Goal: Task Accomplishment & Management: Use online tool/utility

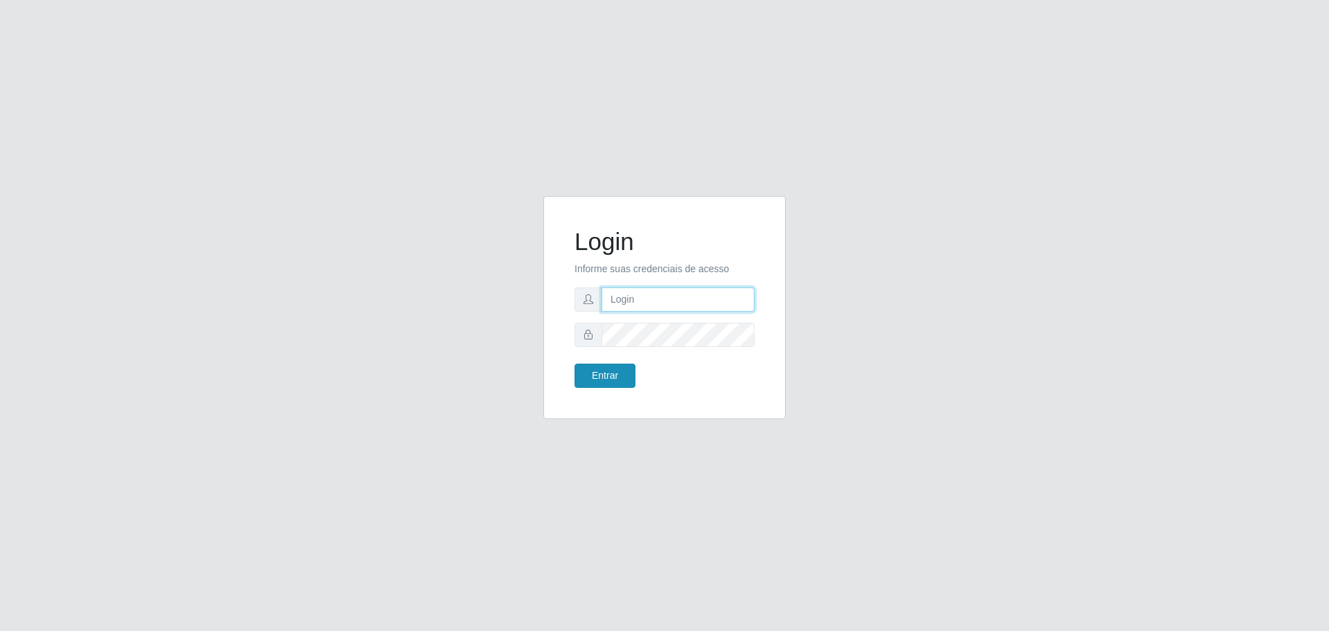
type input "[EMAIL_ADDRESS][DOMAIN_NAME]"
click at [602, 371] on button "Entrar" at bounding box center [605, 375] width 61 height 24
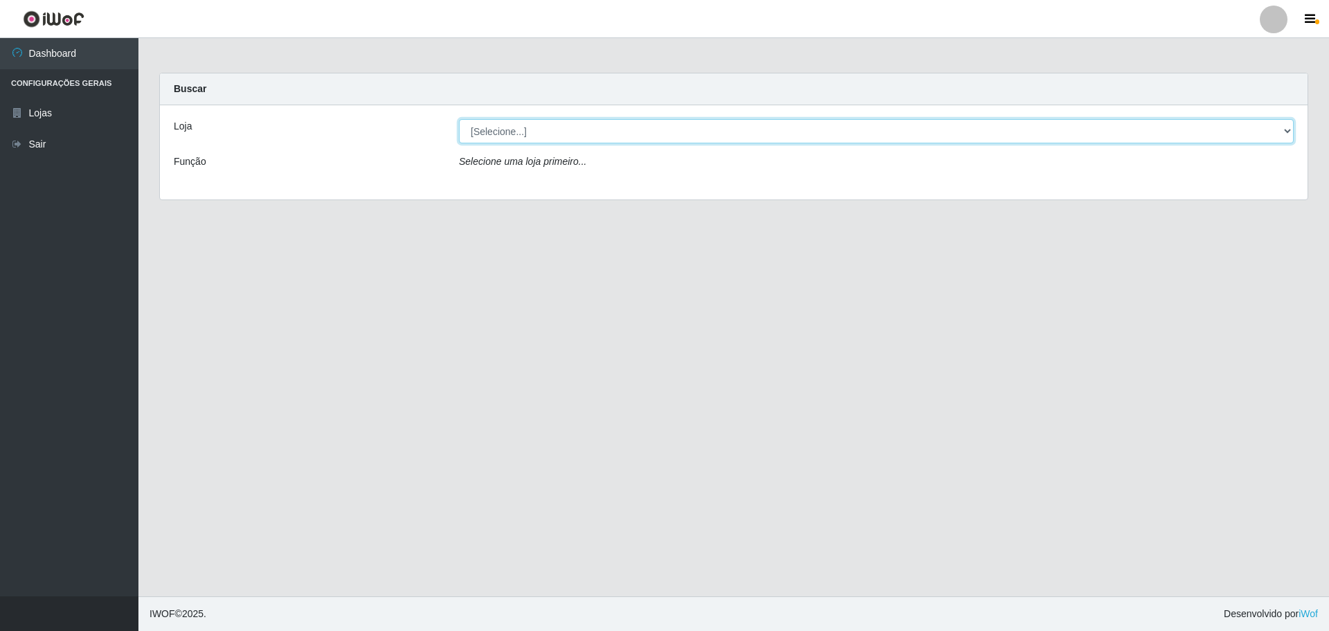
click at [1286, 132] on select "[Selecione...] [GEOGRAPHIC_DATA] - [GEOGRAPHIC_DATA][DATE]" at bounding box center [876, 131] width 835 height 24
select select "527"
click at [459, 119] on select "[Selecione...] [GEOGRAPHIC_DATA] - [GEOGRAPHIC_DATA][DATE]" at bounding box center [876, 131] width 835 height 24
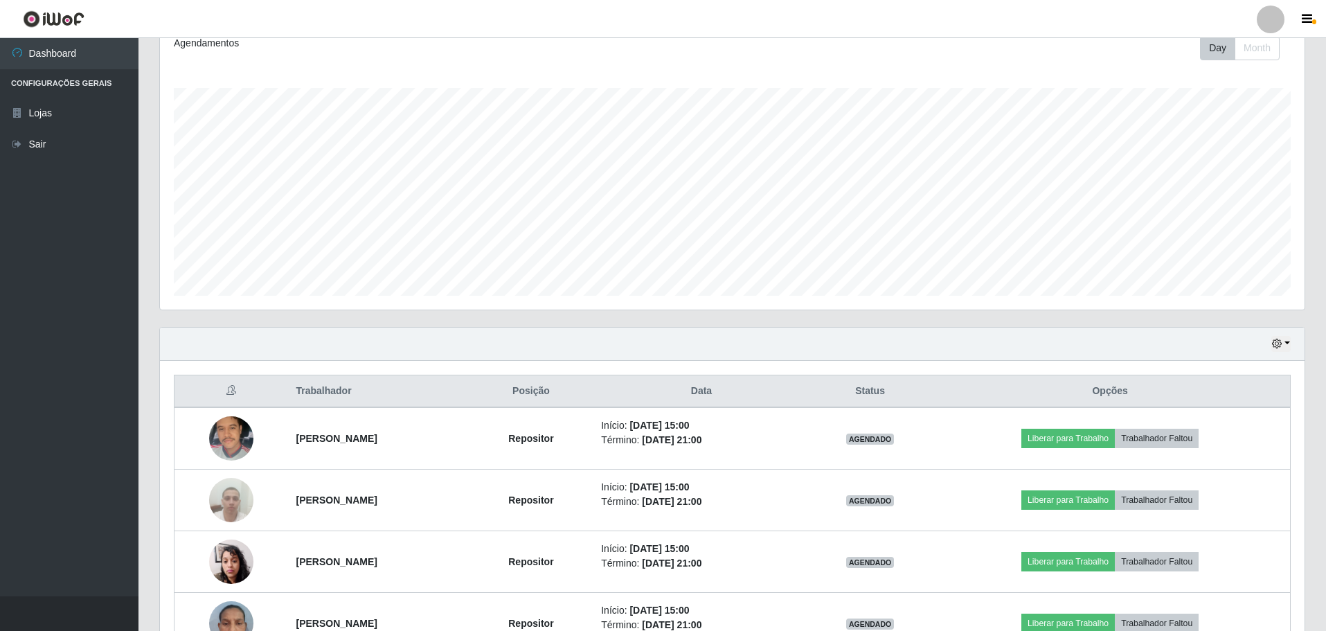
scroll to position [208, 0]
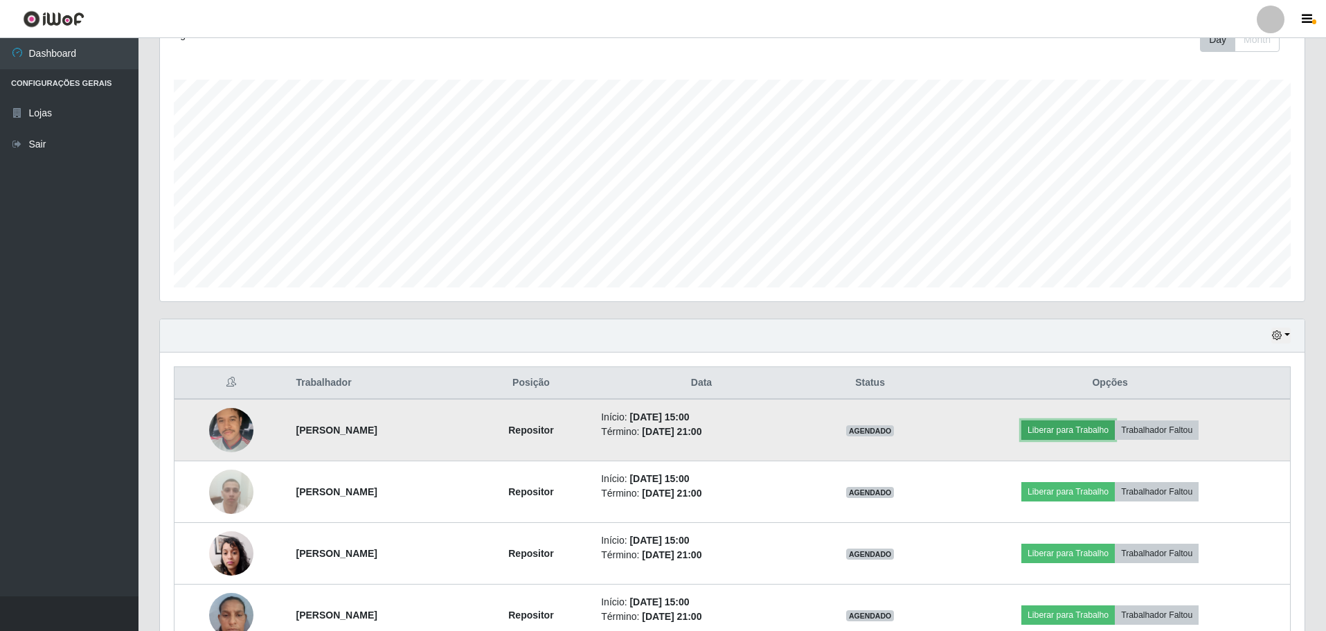
click at [1067, 424] on button "Liberar para Trabalho" at bounding box center [1067, 429] width 93 height 19
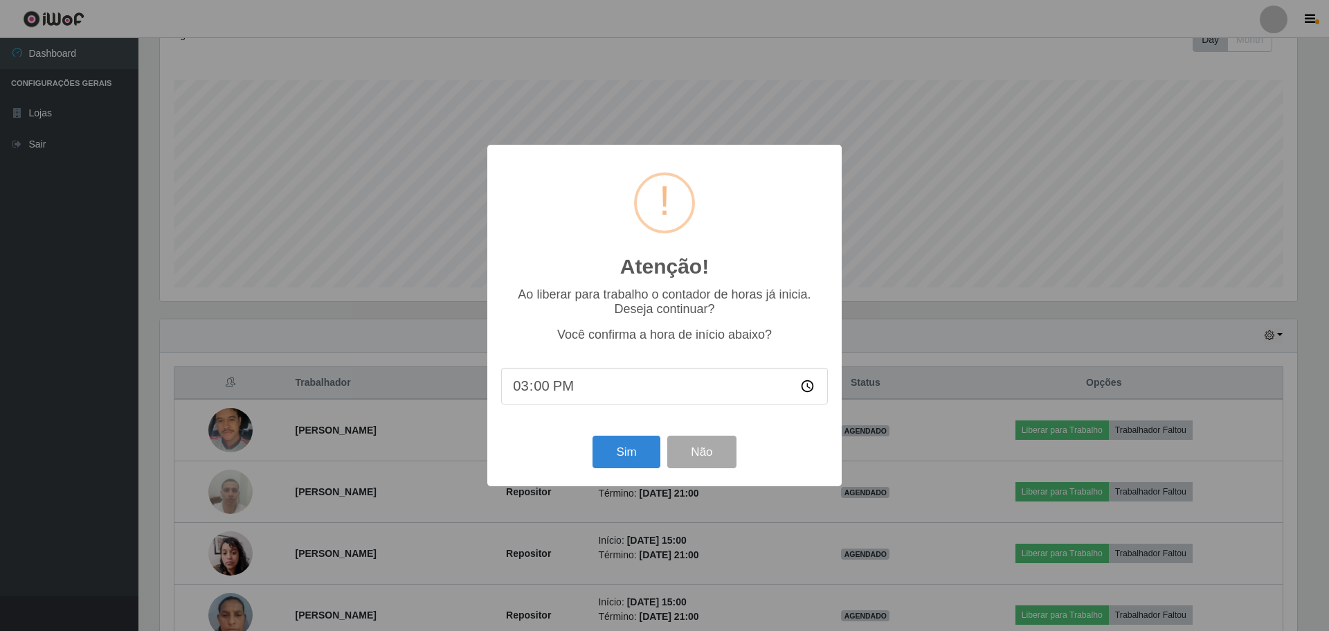
click at [918, 143] on div "Atenção! × Ao liberar para trabalho o contador de horas já inicia. Deseja conti…" at bounding box center [664, 315] width 1329 height 631
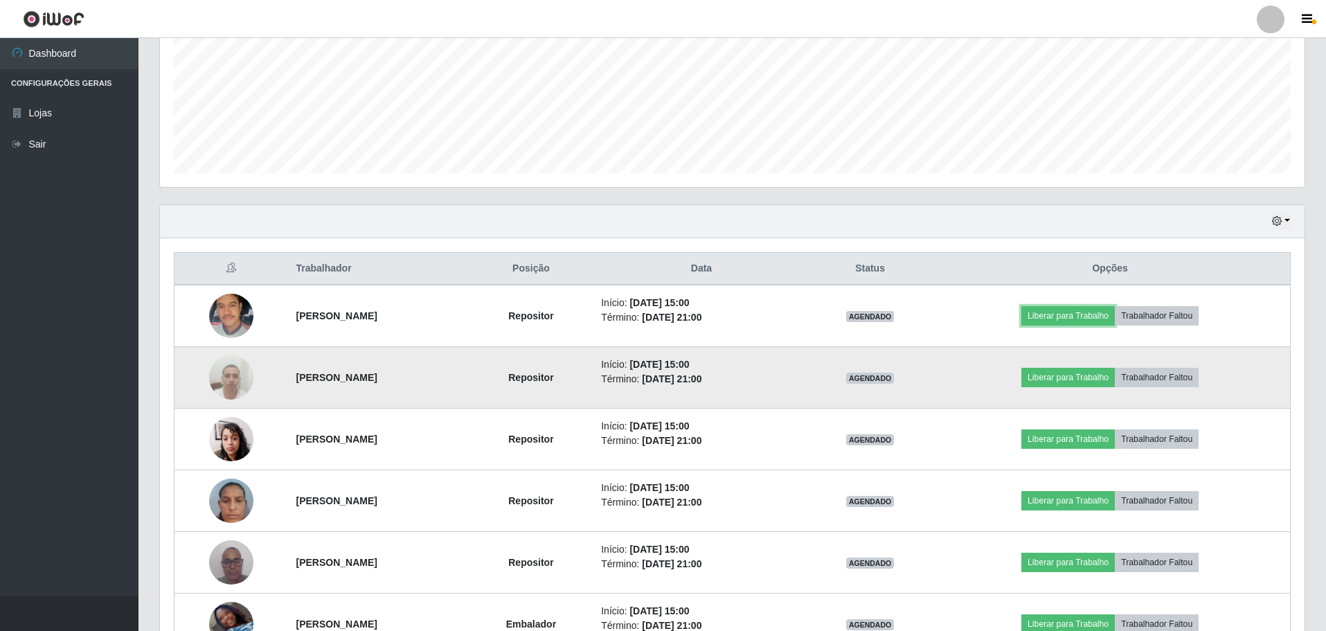
scroll to position [346, 0]
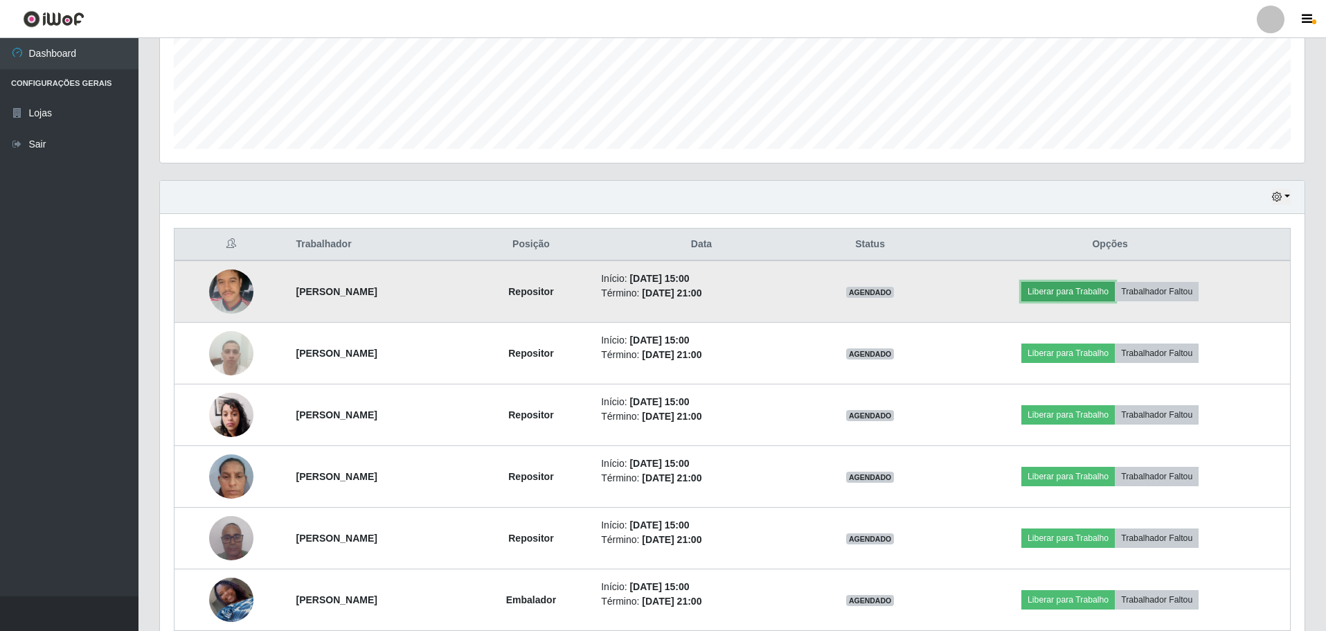
click at [1077, 294] on button "Liberar para Trabalho" at bounding box center [1067, 291] width 93 height 19
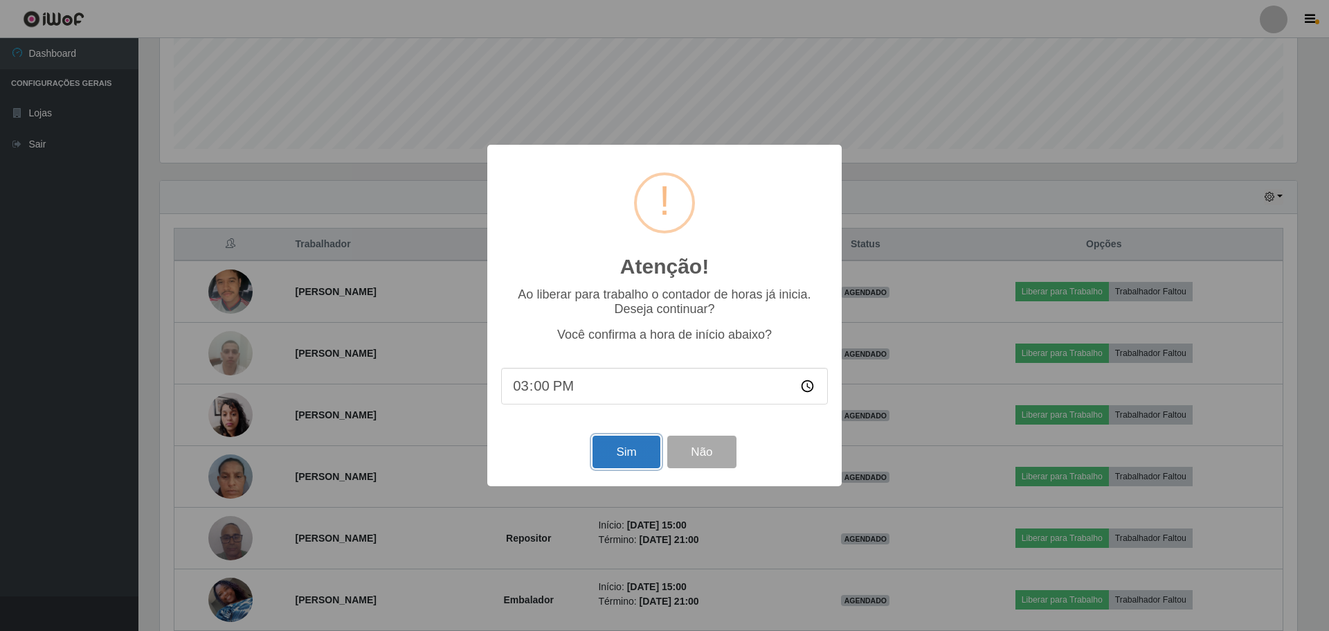
click at [635, 467] on button "Sim" at bounding box center [626, 451] width 67 height 33
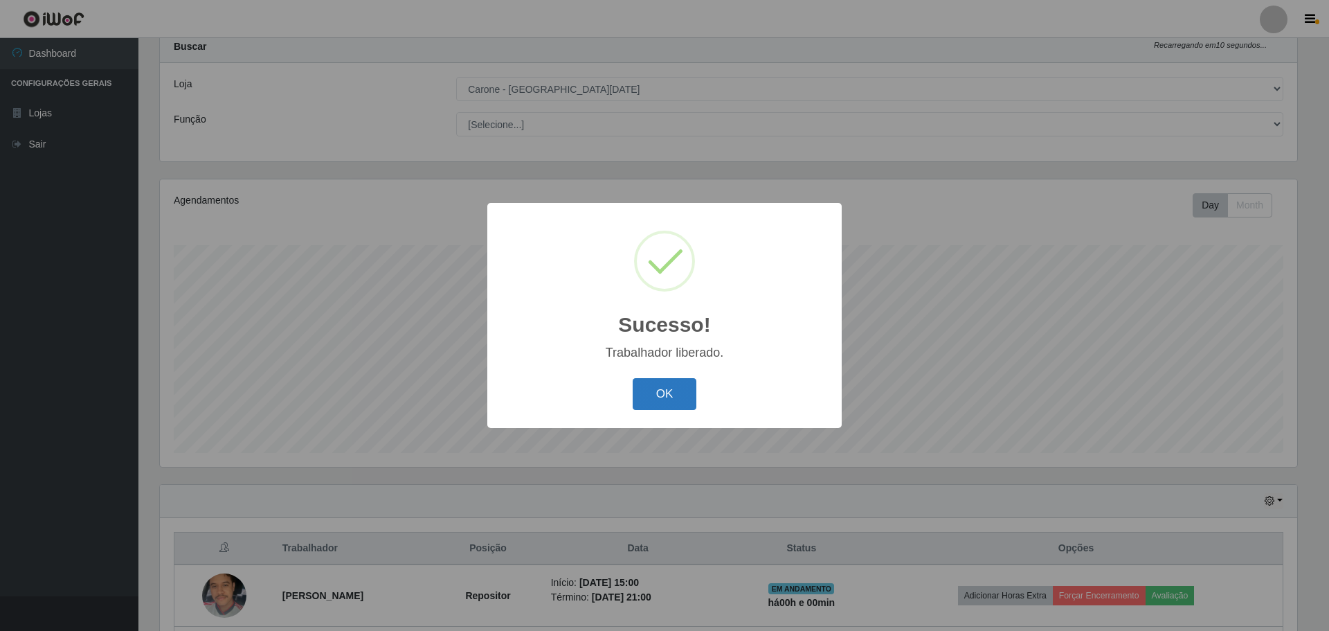
click at [659, 397] on button "OK" at bounding box center [665, 394] width 64 height 33
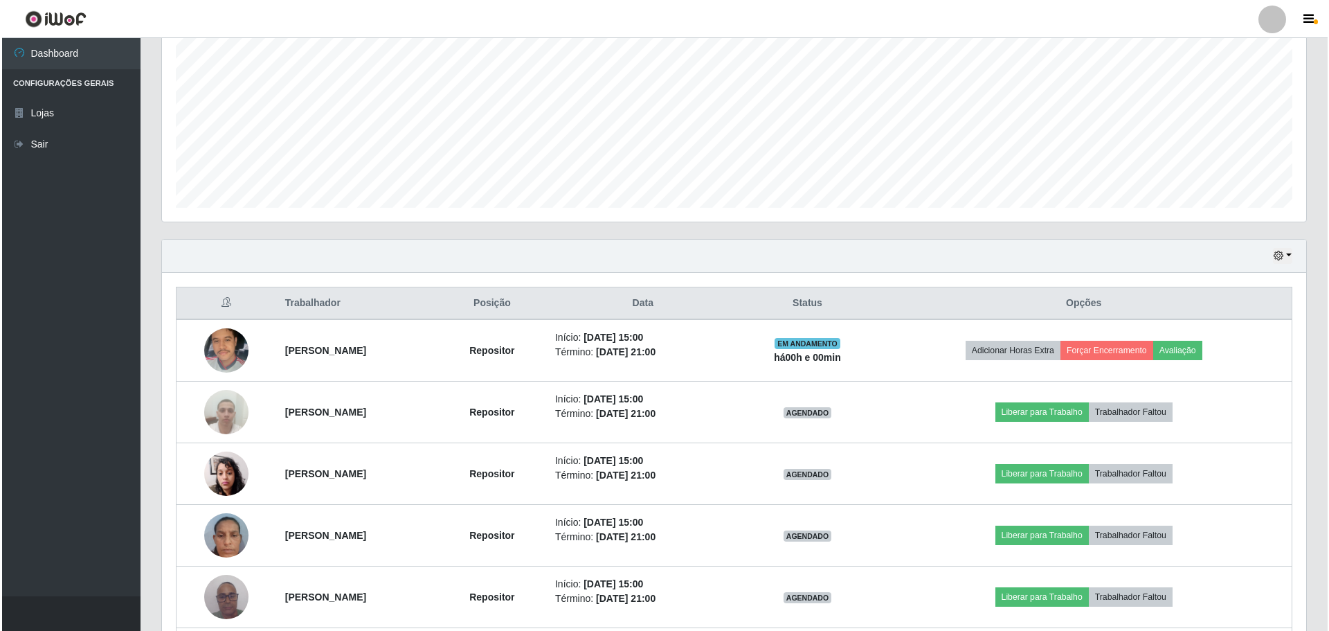
scroll to position [319, 0]
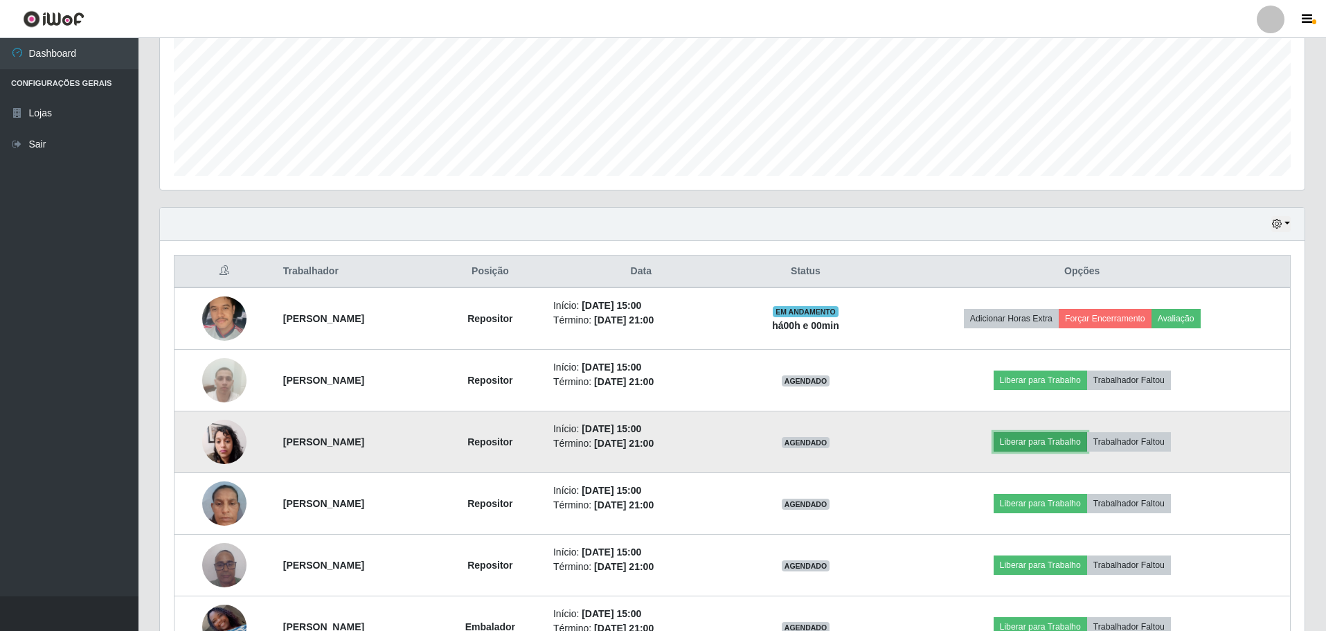
click at [1040, 442] on button "Liberar para Trabalho" at bounding box center [1039, 441] width 93 height 19
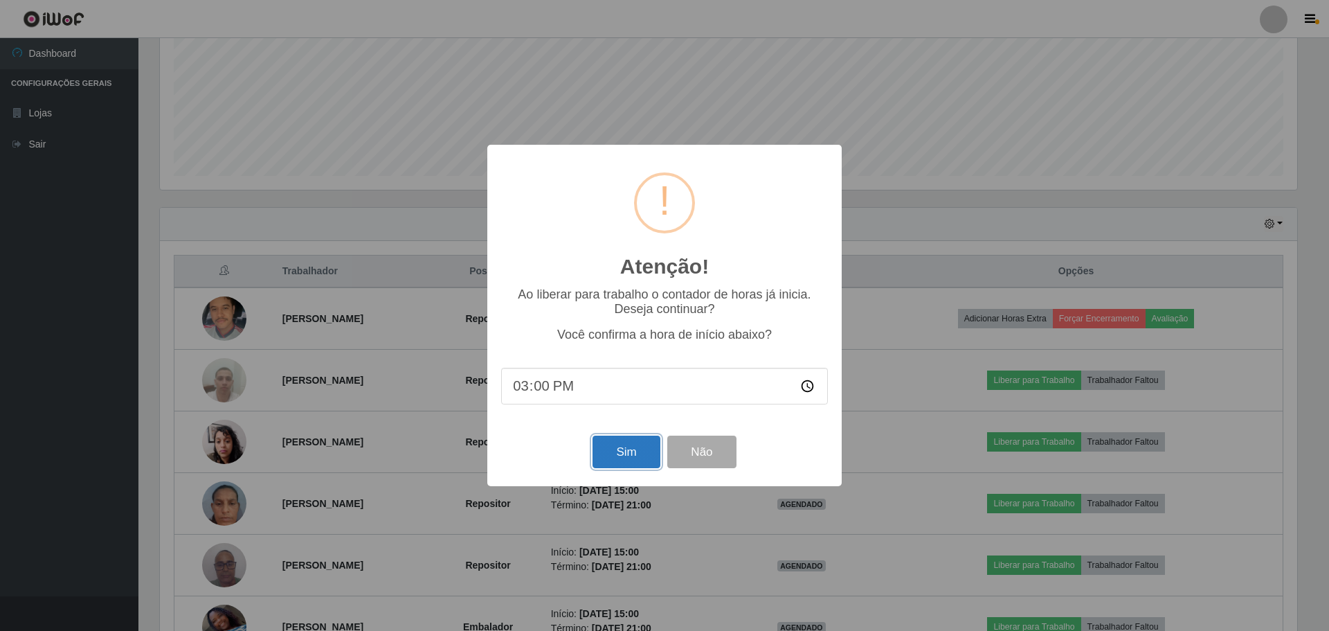
click at [625, 451] on button "Sim" at bounding box center [626, 451] width 67 height 33
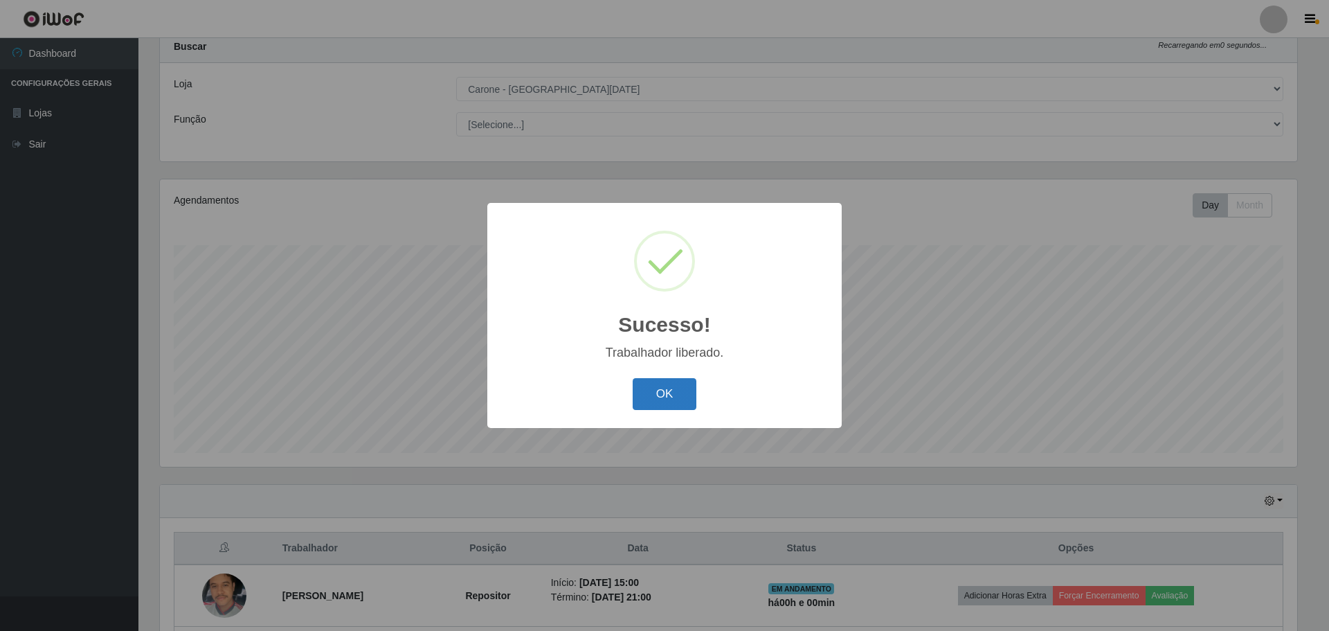
click at [670, 404] on button "OK" at bounding box center [665, 394] width 64 height 33
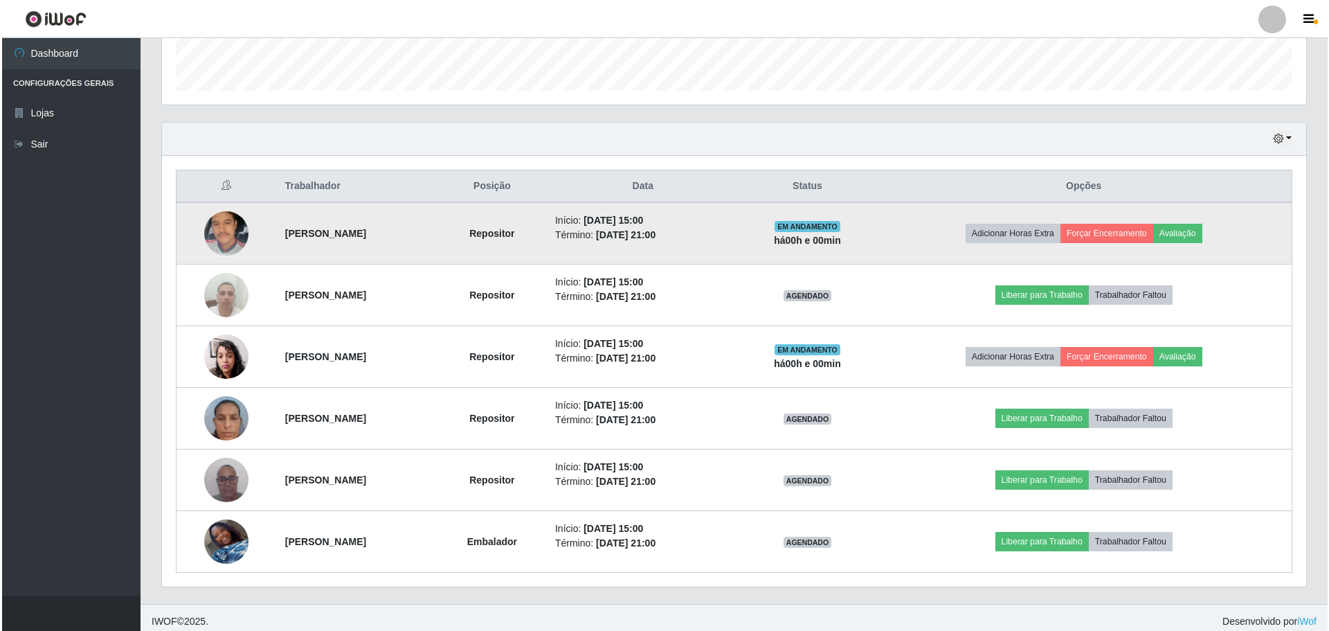
scroll to position [412, 0]
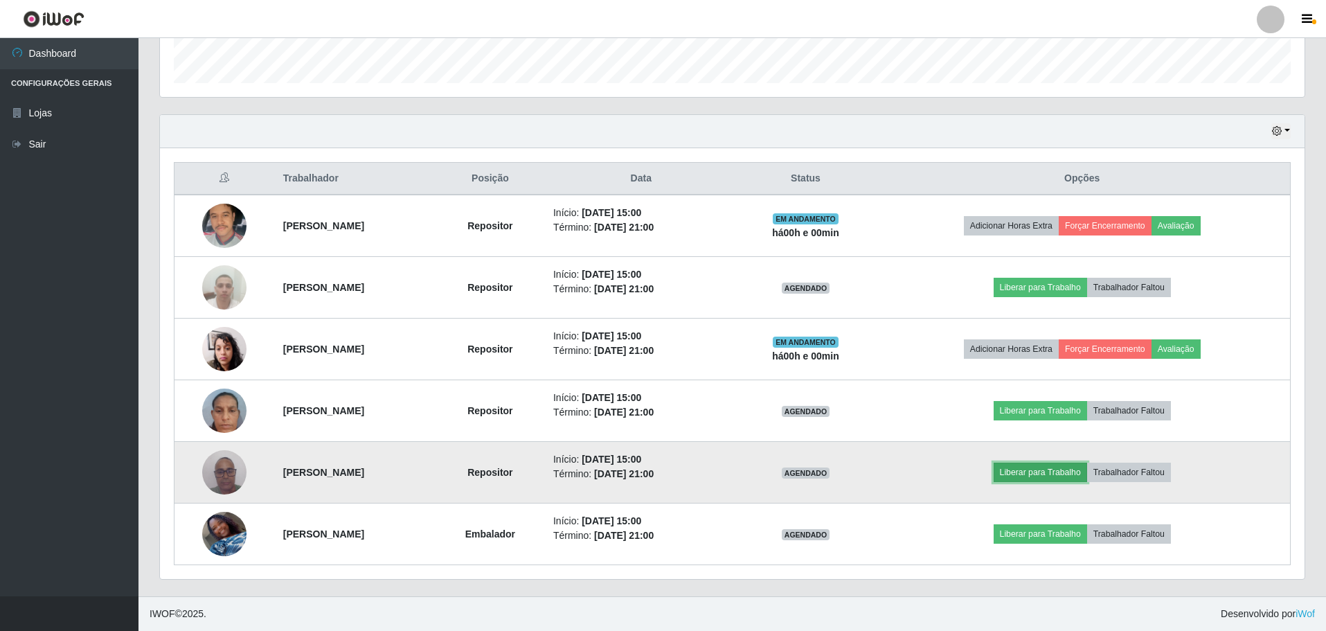
click at [1040, 475] on button "Liberar para Trabalho" at bounding box center [1039, 471] width 93 height 19
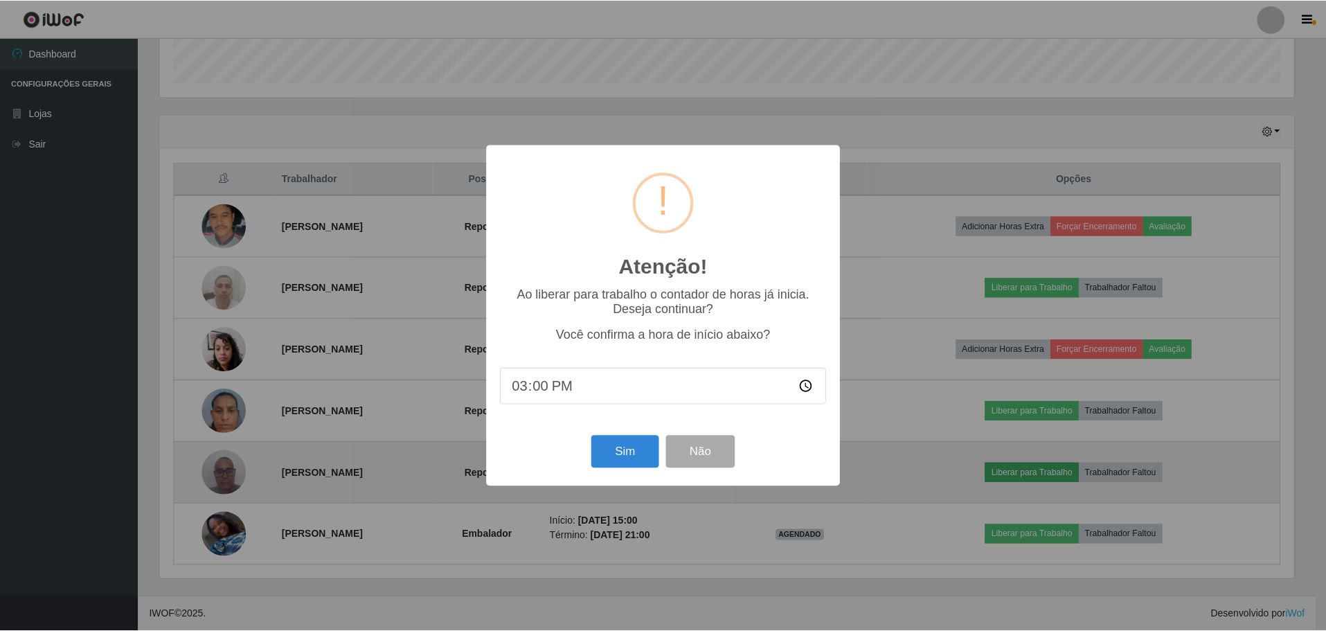
scroll to position [287, 1137]
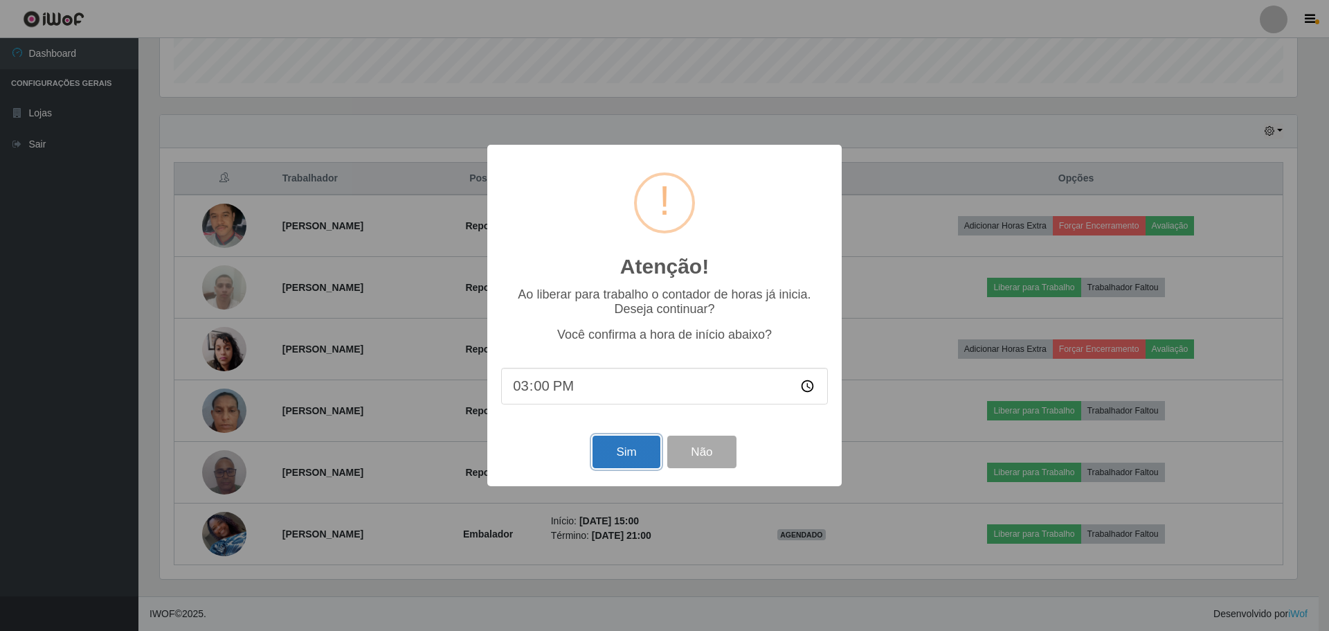
click at [612, 452] on button "Sim" at bounding box center [626, 451] width 67 height 33
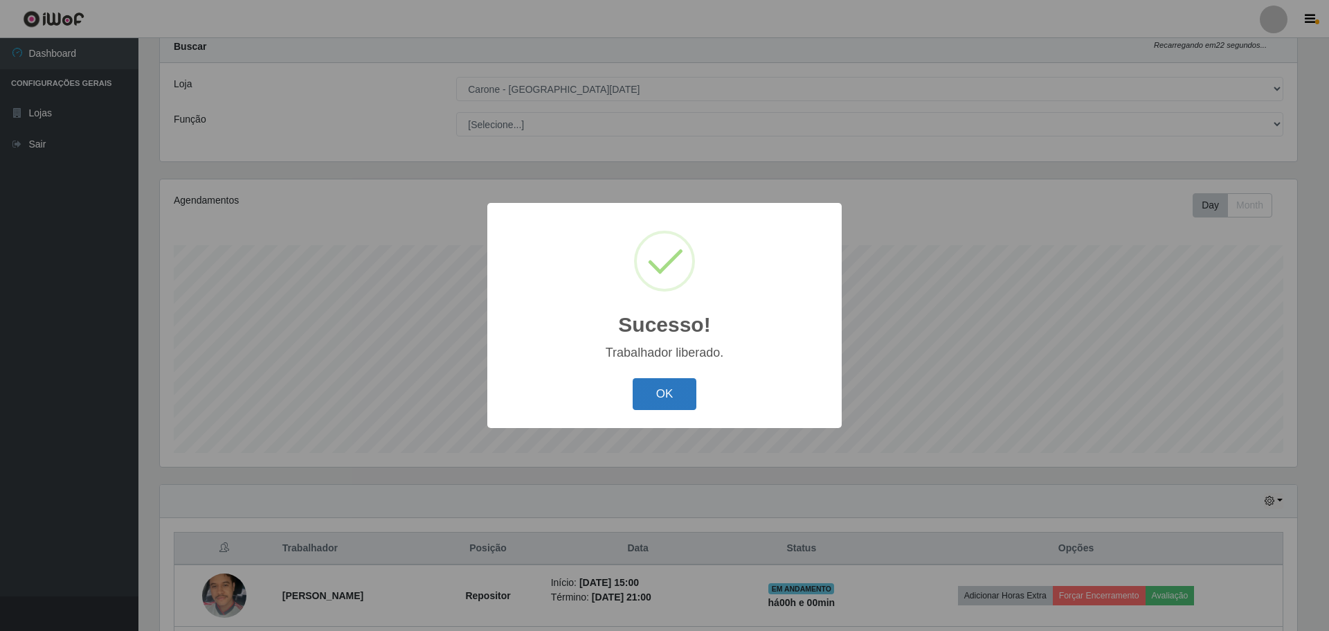
click at [654, 401] on button "OK" at bounding box center [665, 394] width 64 height 33
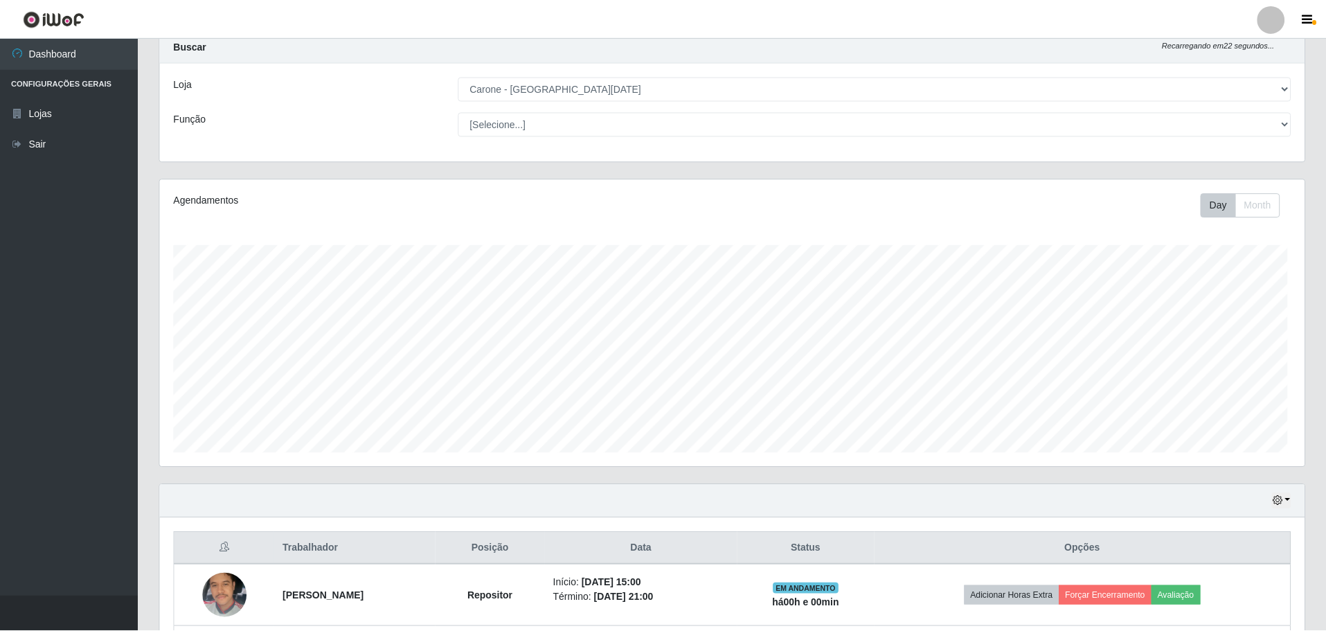
scroll to position [0, 0]
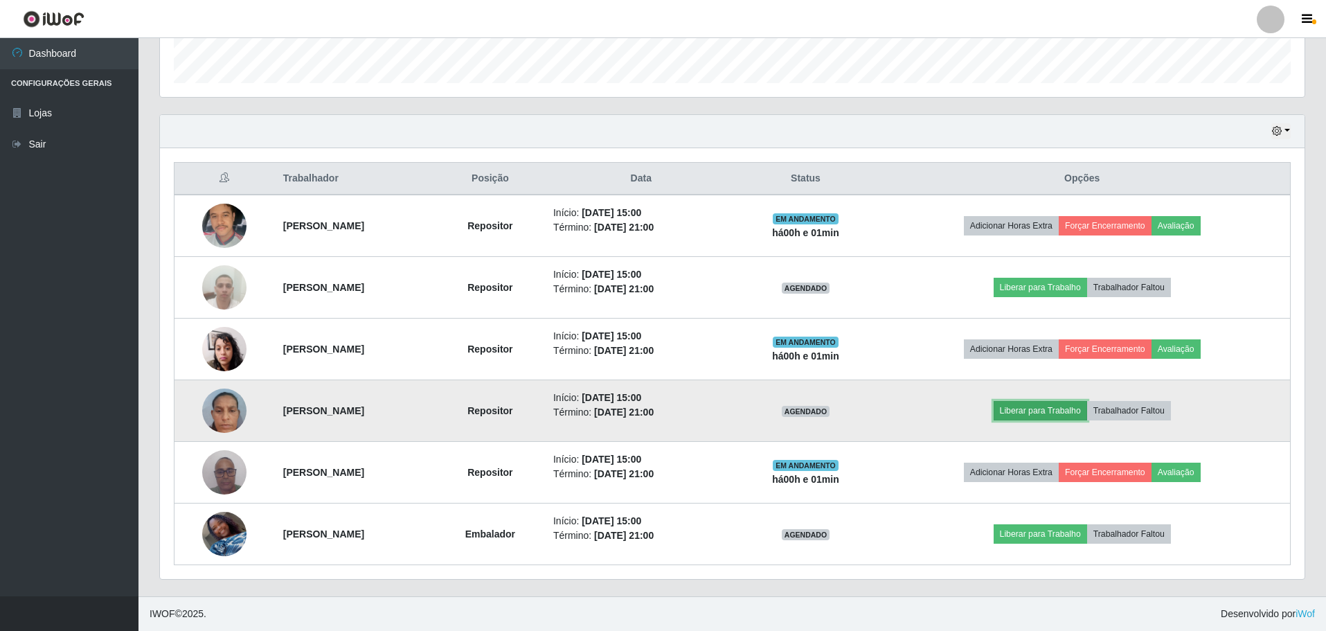
click at [1052, 413] on button "Liberar para Trabalho" at bounding box center [1039, 410] width 93 height 19
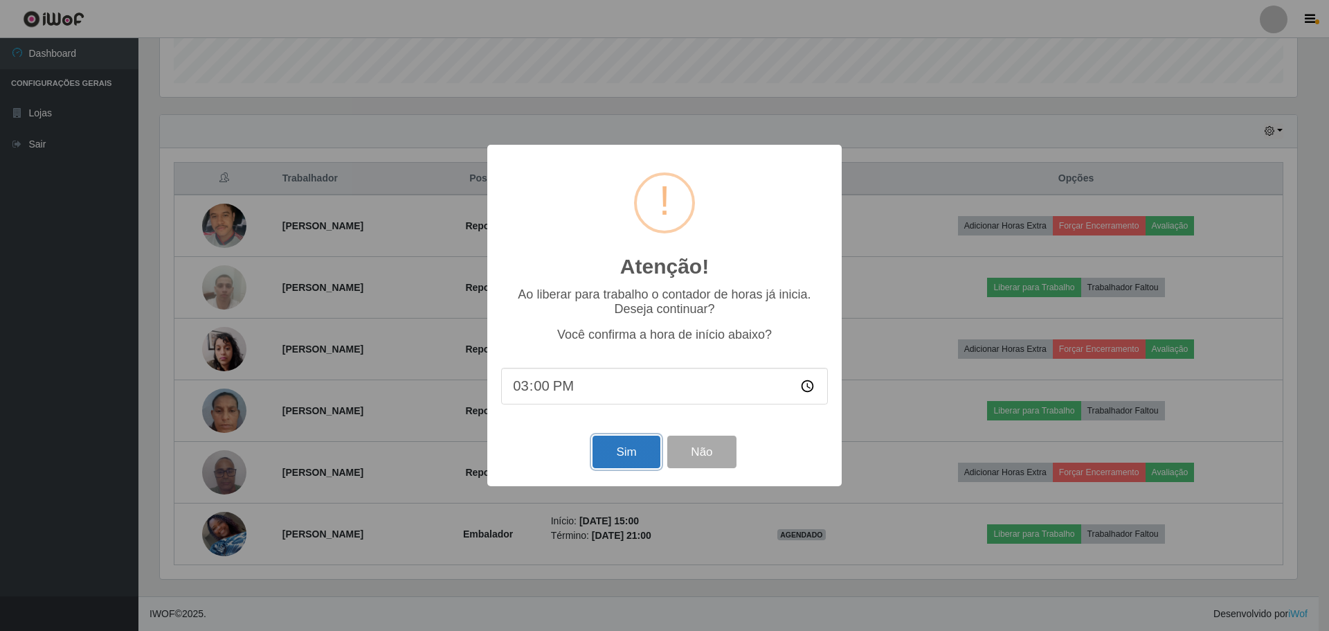
click at [629, 451] on button "Sim" at bounding box center [626, 451] width 67 height 33
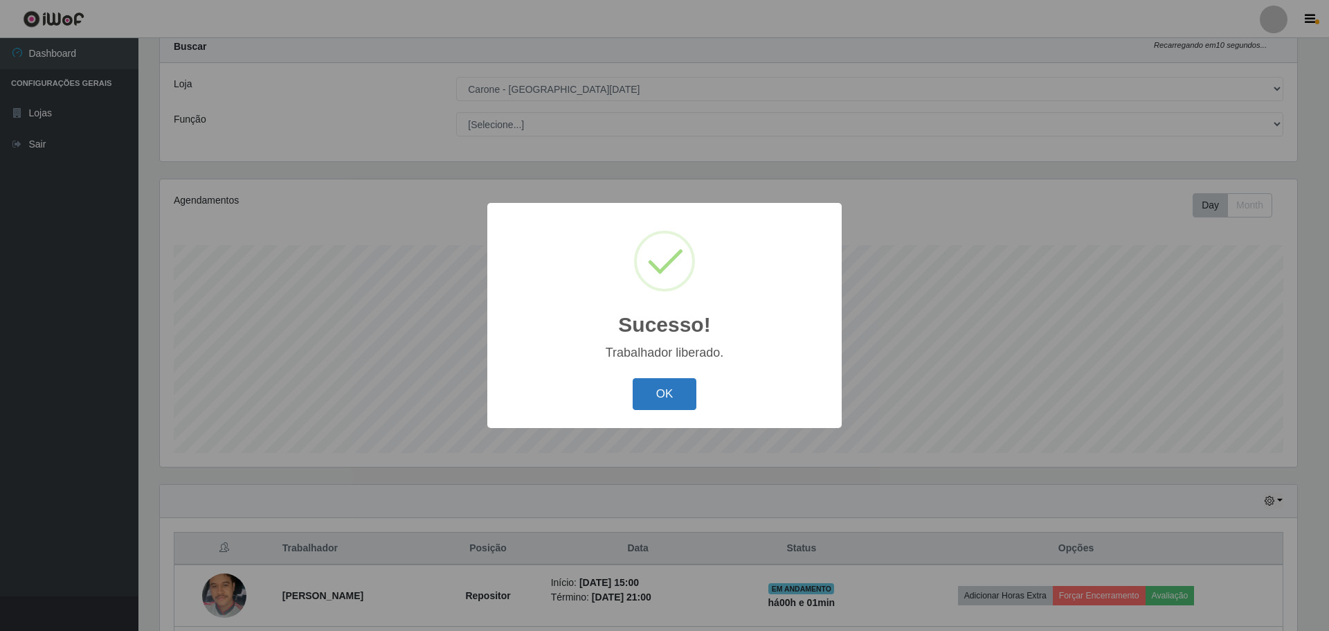
click at [668, 386] on button "OK" at bounding box center [665, 394] width 64 height 33
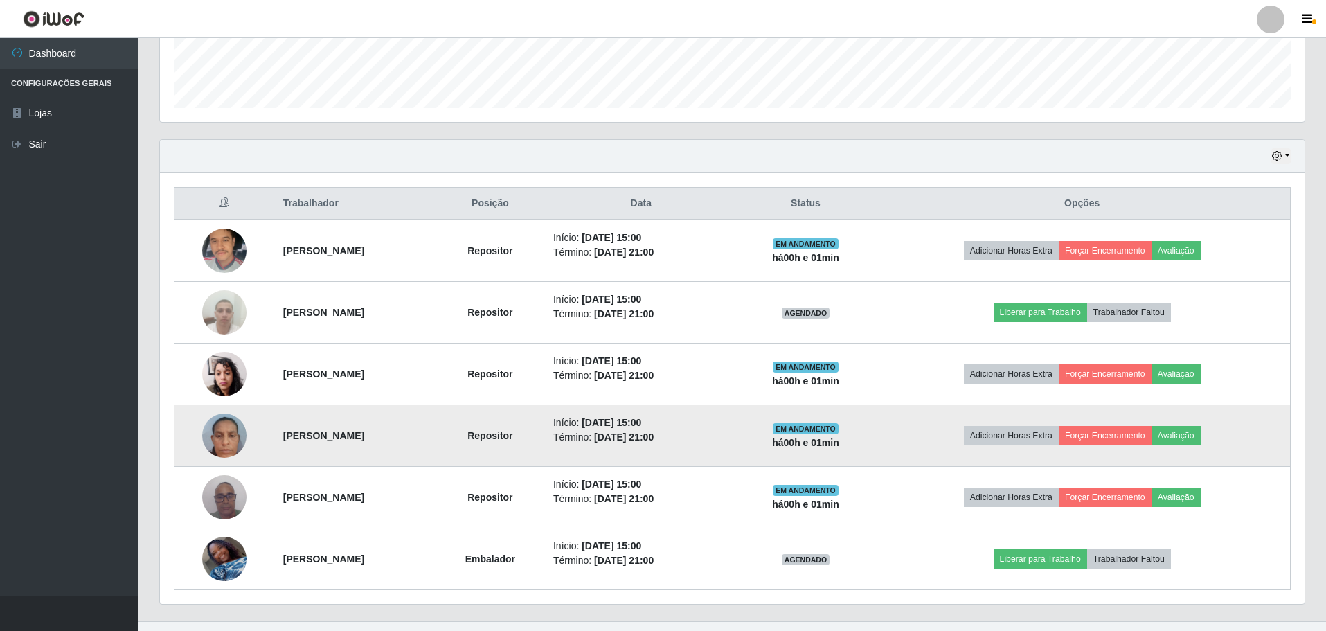
scroll to position [412, 0]
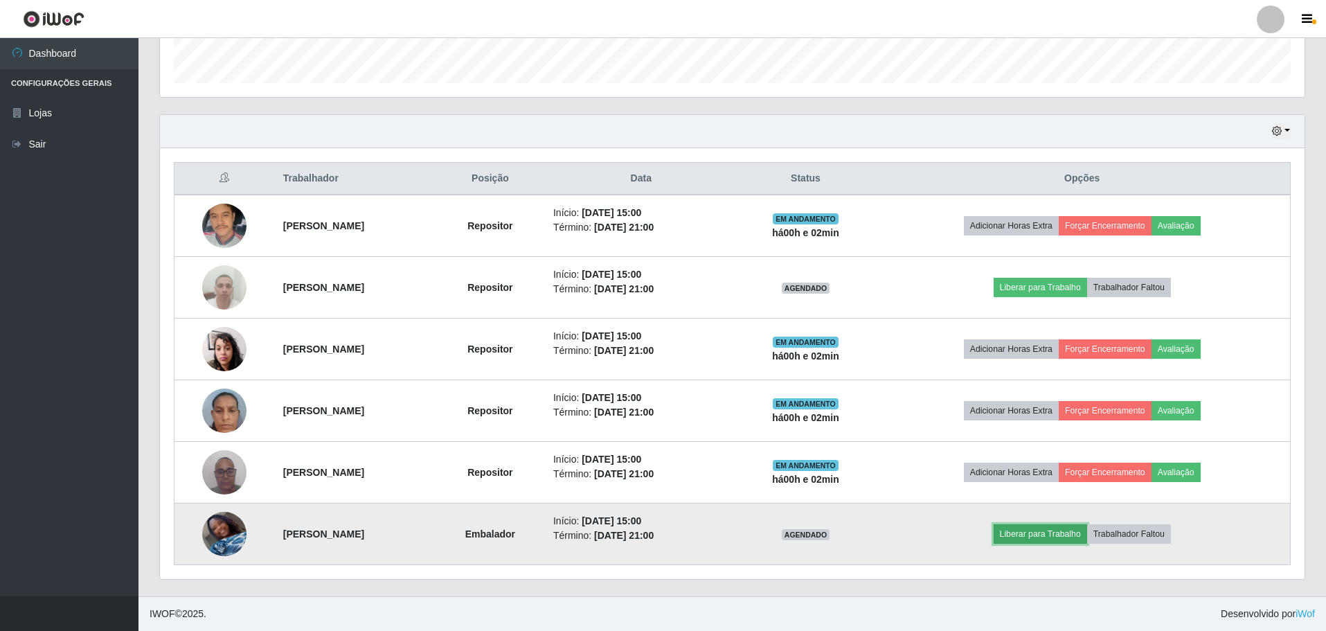
click at [1047, 532] on button "Liberar para Trabalho" at bounding box center [1039, 533] width 93 height 19
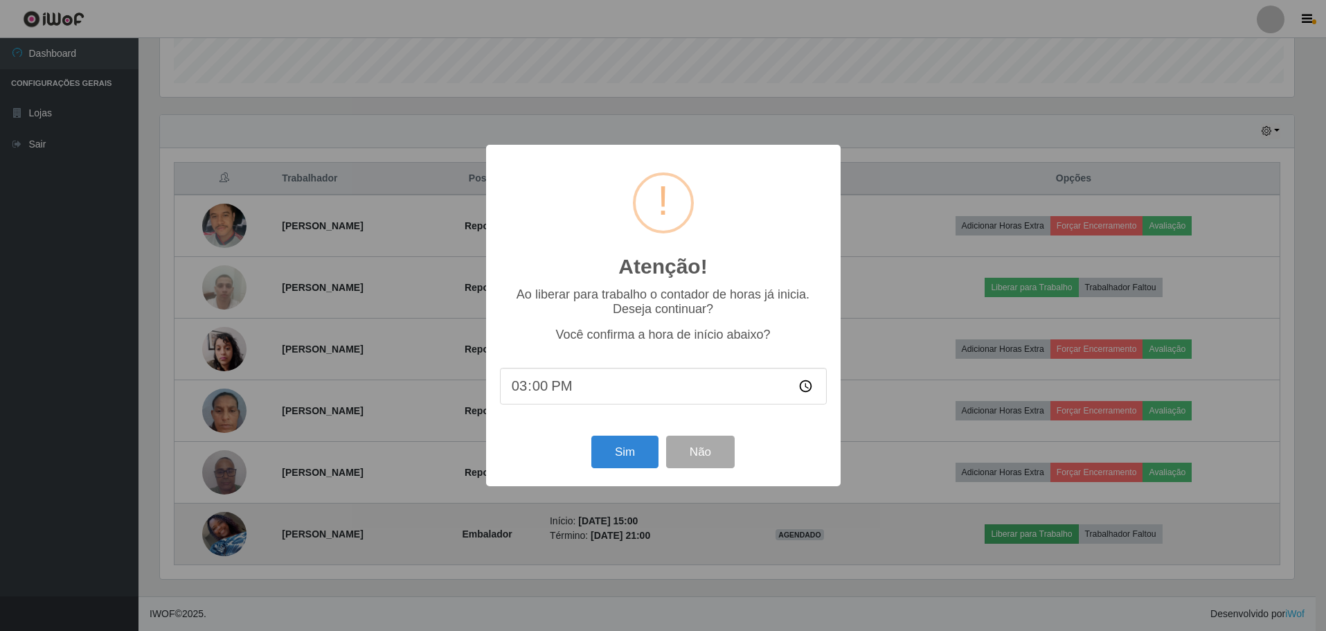
scroll to position [287, 1137]
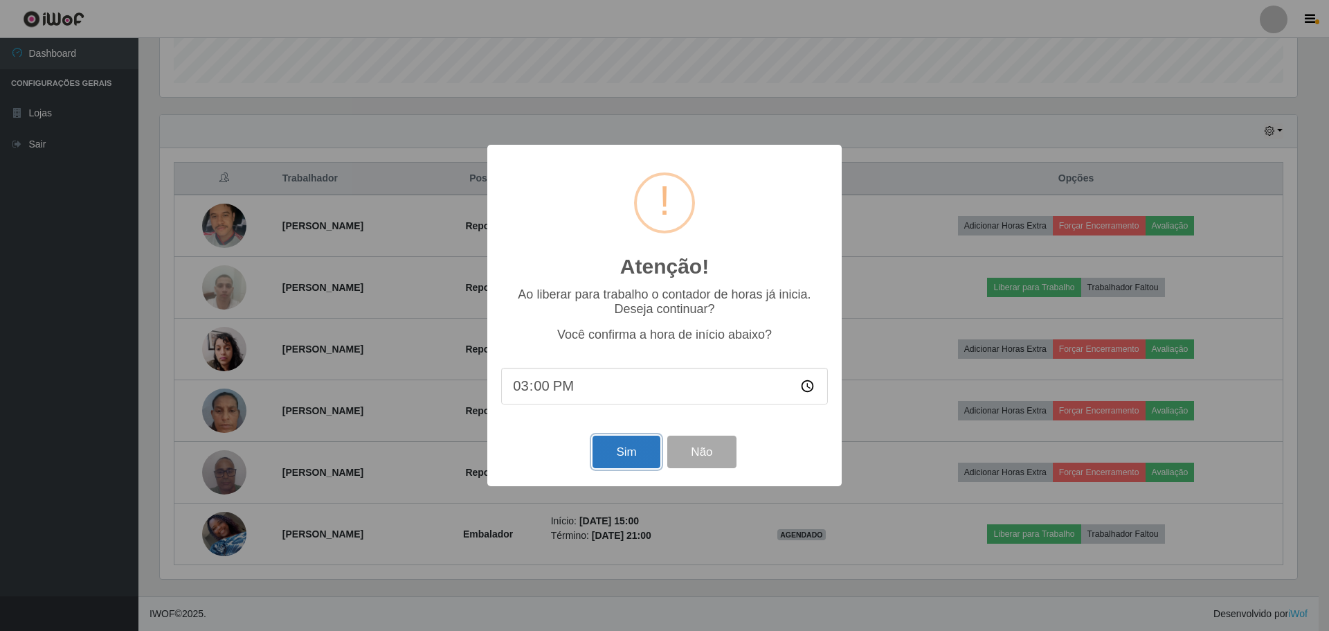
click at [632, 453] on button "Sim" at bounding box center [626, 451] width 67 height 33
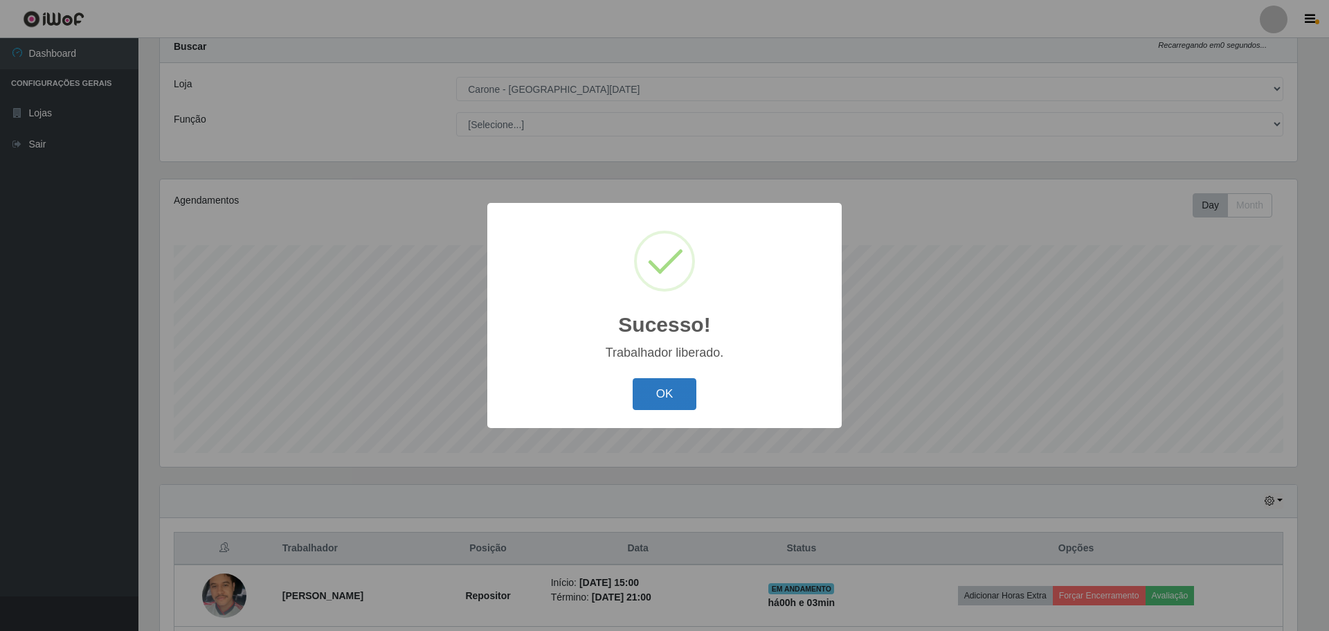
click at [658, 396] on button "OK" at bounding box center [665, 394] width 64 height 33
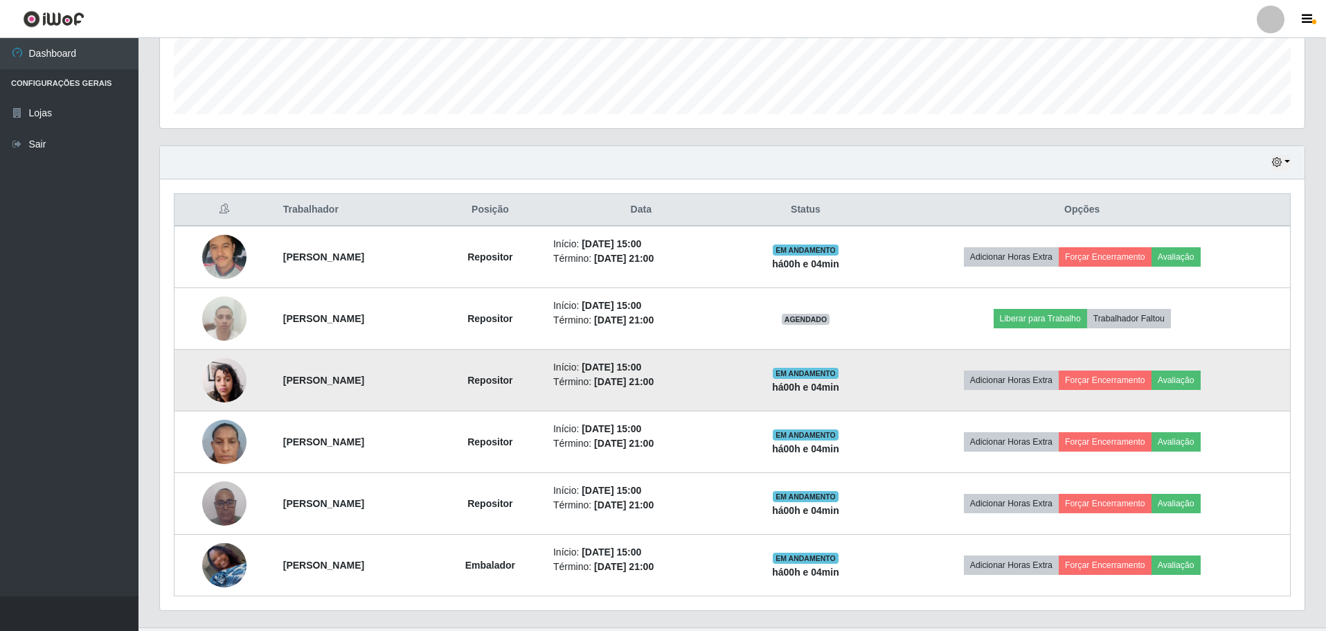
scroll to position [412, 0]
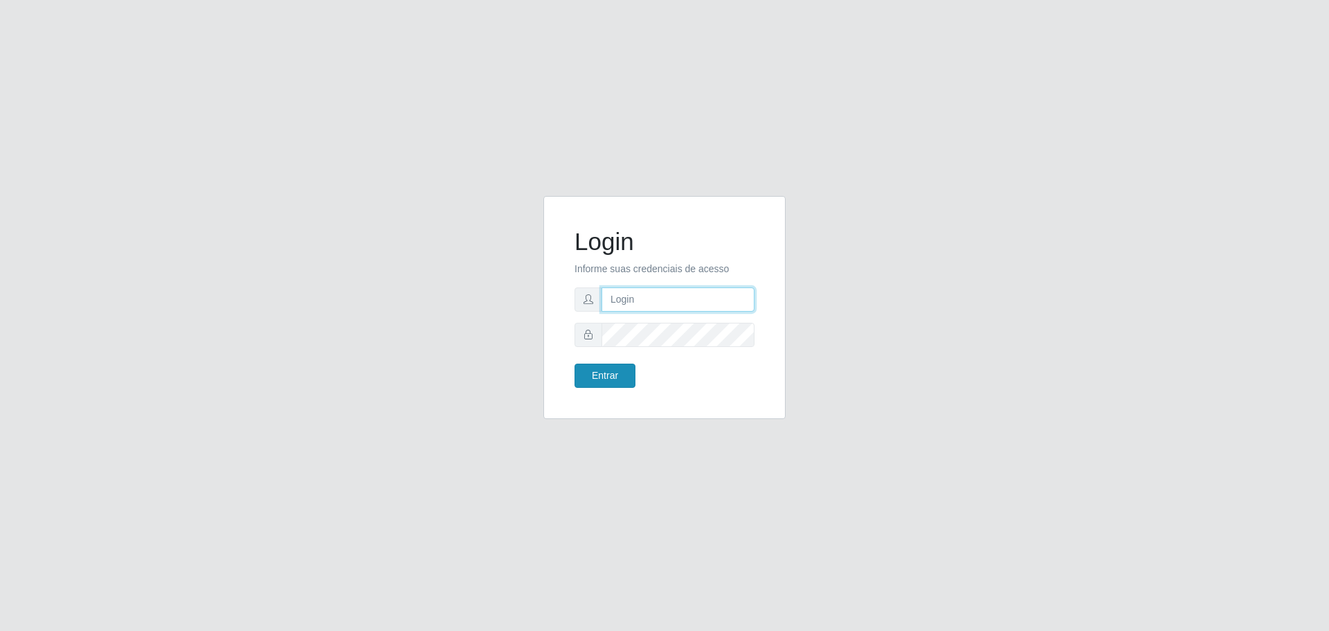
type input "[EMAIL_ADDRESS][DOMAIN_NAME]"
click at [589, 377] on button "Entrar" at bounding box center [605, 375] width 61 height 24
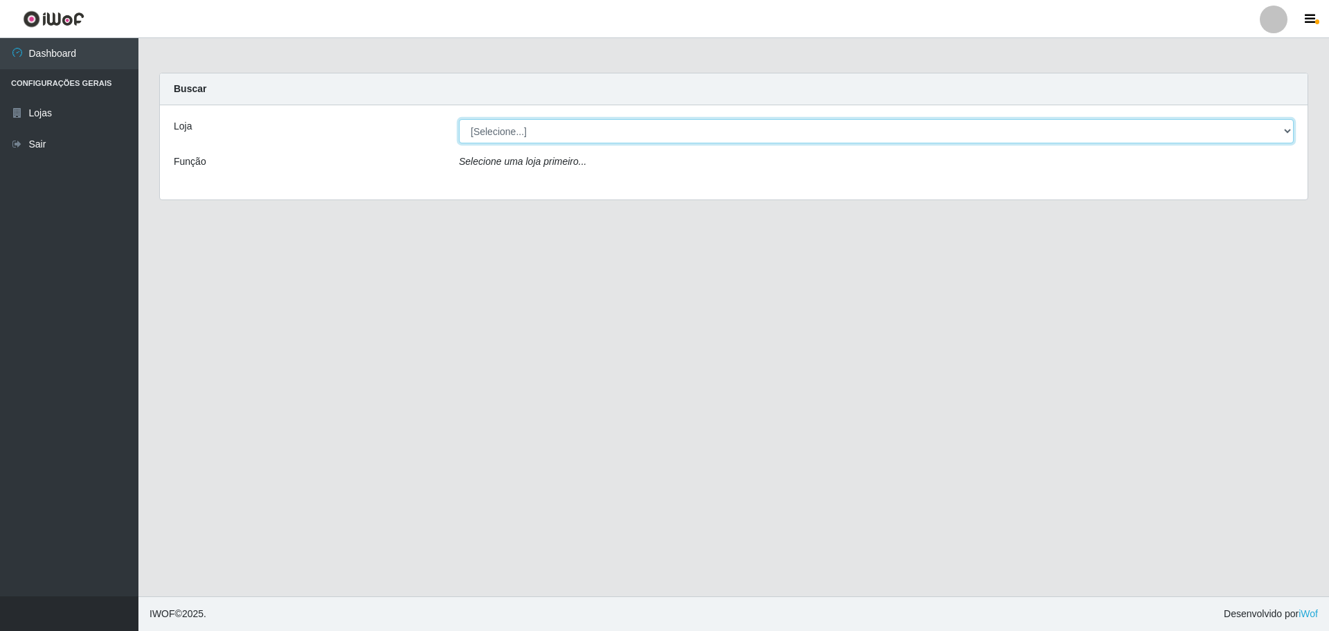
click at [1289, 131] on select "[Selecione...] [GEOGRAPHIC_DATA] - [GEOGRAPHIC_DATA][DATE]" at bounding box center [876, 131] width 835 height 24
select select "527"
click at [459, 119] on select "[Selecione...] [GEOGRAPHIC_DATA] - [GEOGRAPHIC_DATA][DATE]" at bounding box center [876, 131] width 835 height 24
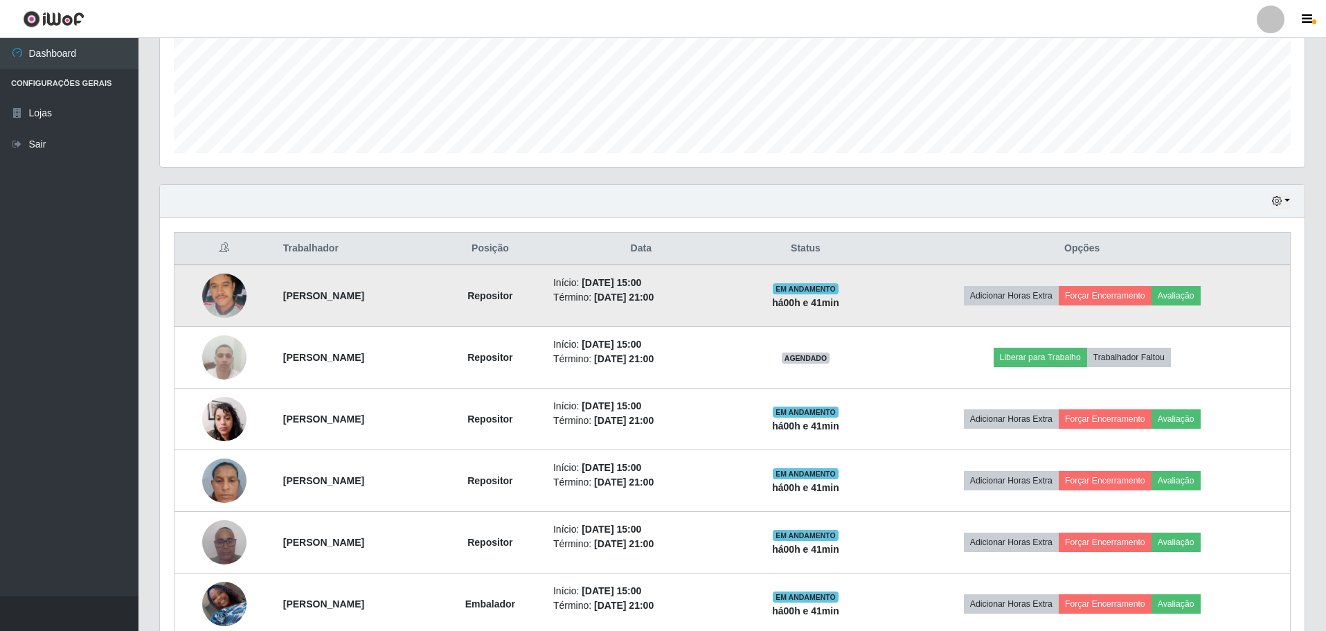
scroll to position [343, 0]
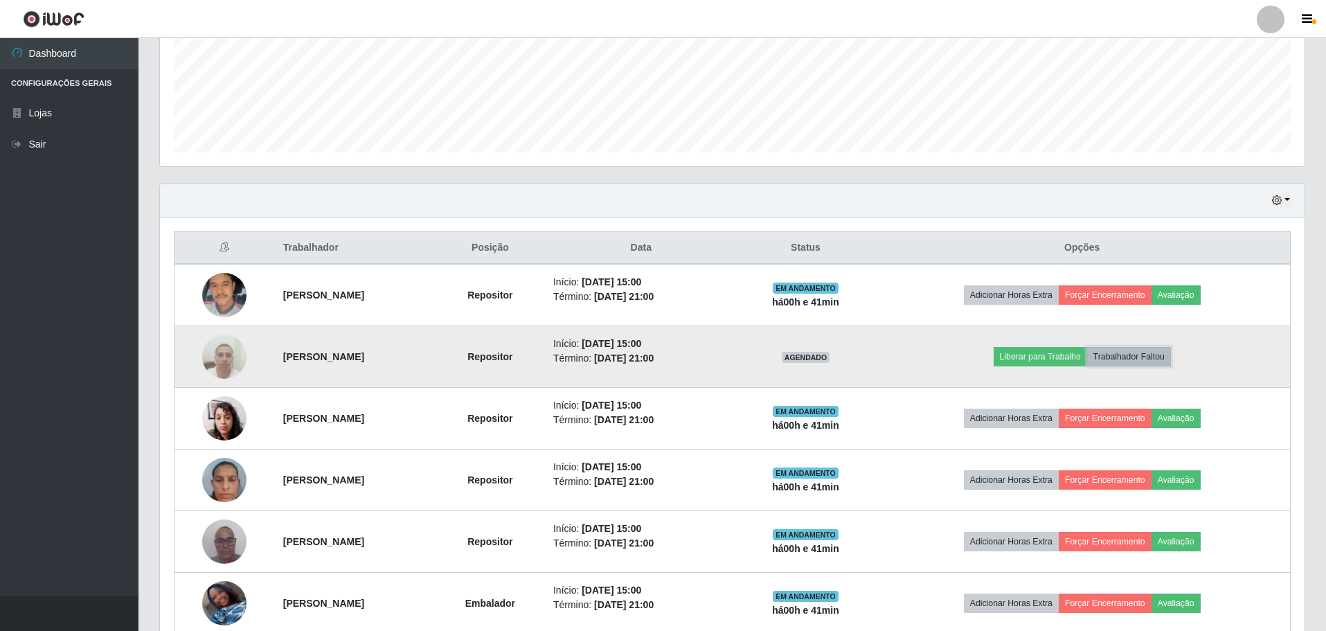
click at [1146, 358] on button "Trabalhador Faltou" at bounding box center [1129, 356] width 84 height 19
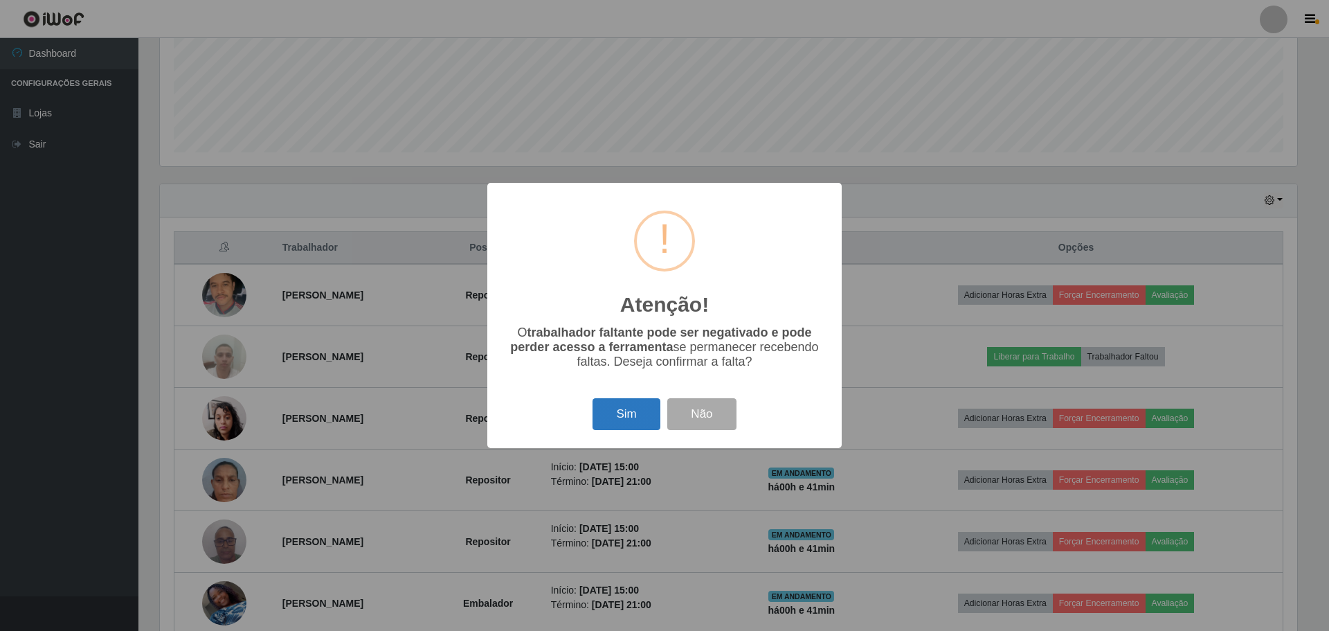
click at [644, 417] on button "Sim" at bounding box center [626, 414] width 67 height 33
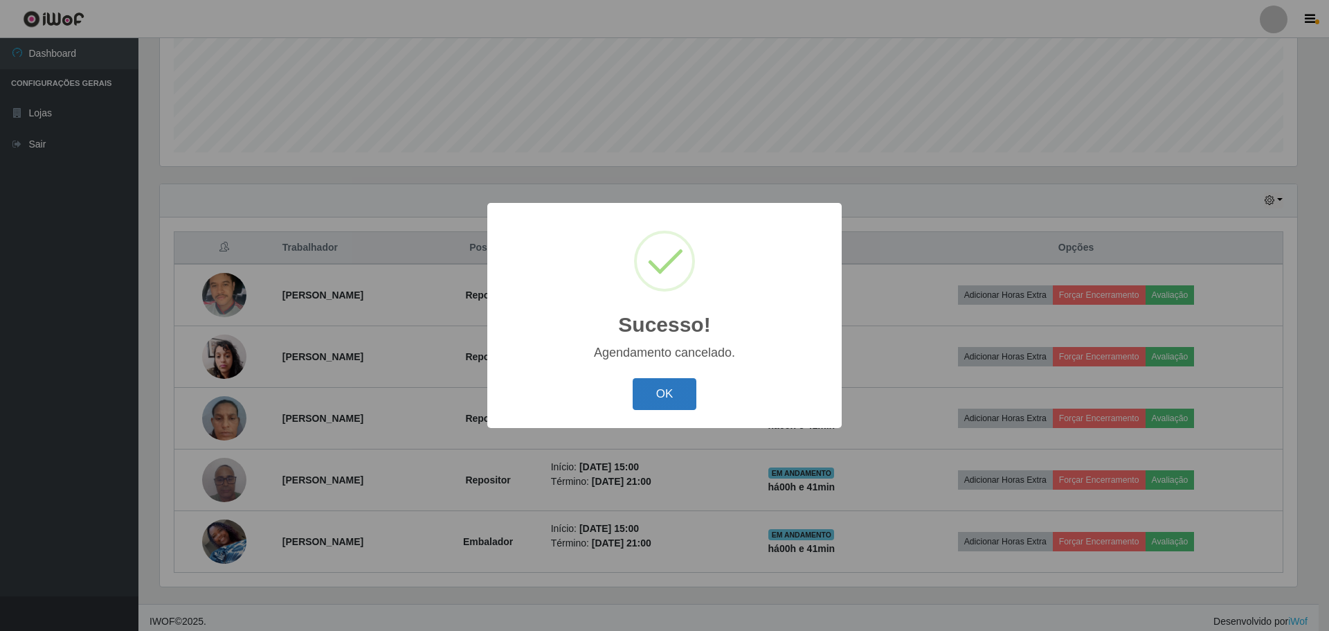
click at [656, 391] on button "OK" at bounding box center [665, 394] width 64 height 33
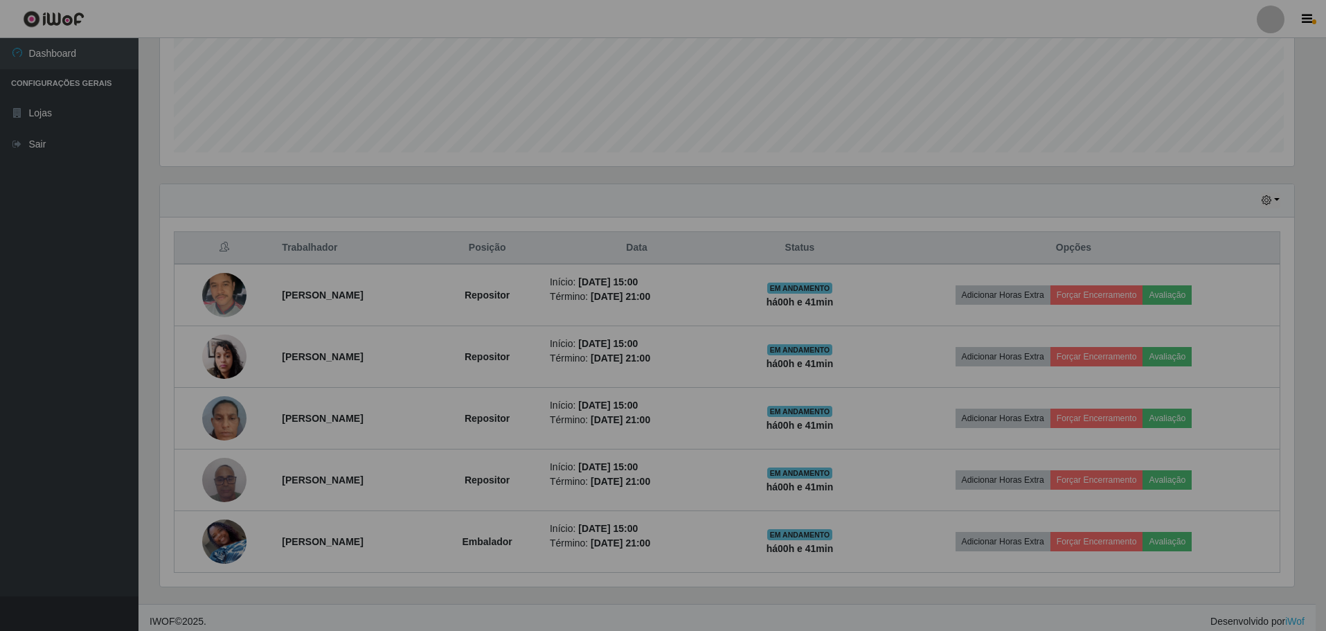
scroll to position [287, 1144]
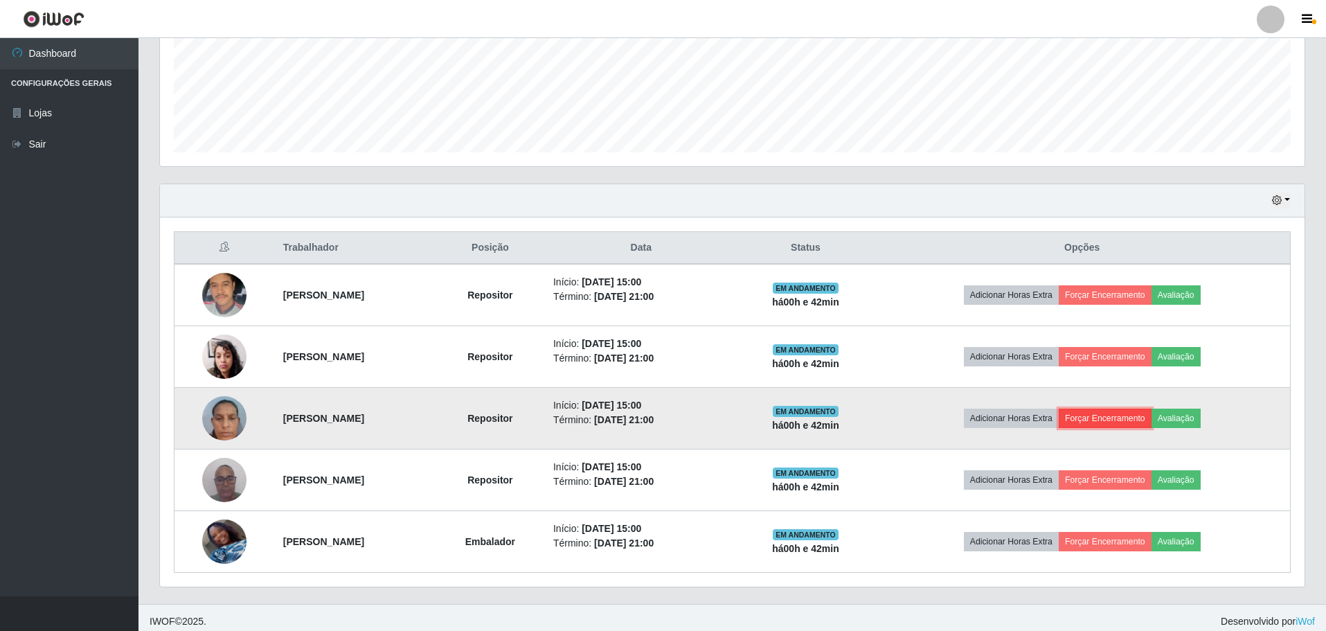
click at [1112, 417] on button "Forçar Encerramento" at bounding box center [1104, 417] width 93 height 19
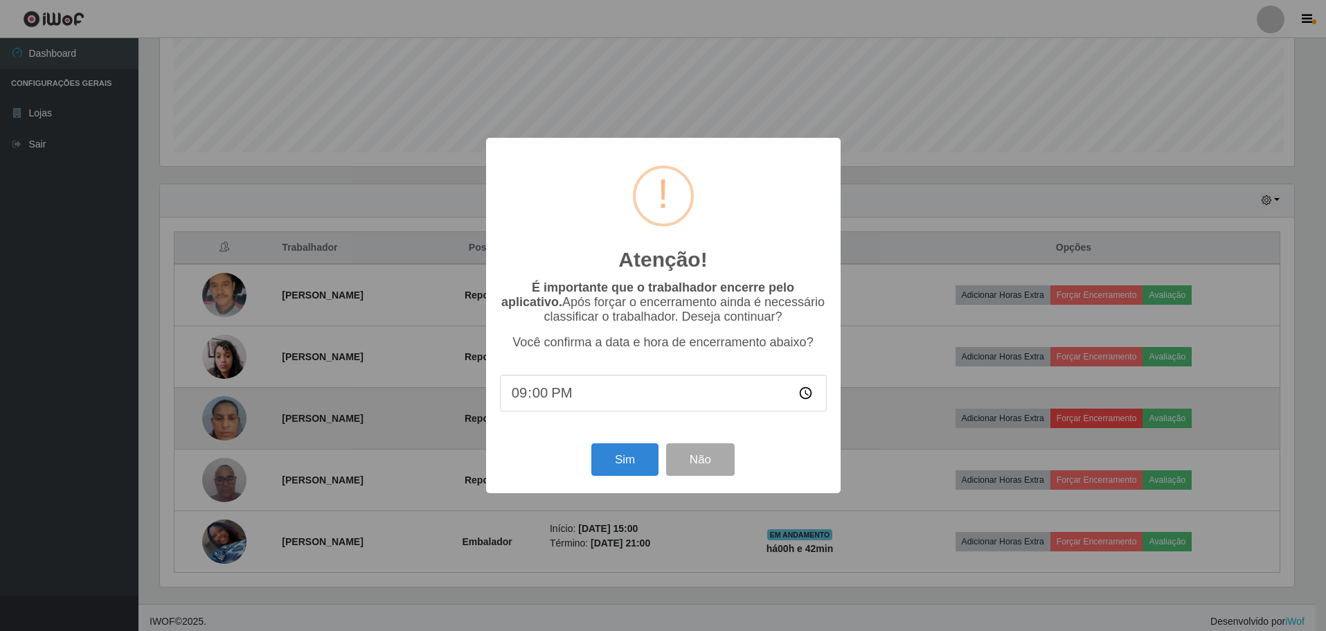
scroll to position [287, 1137]
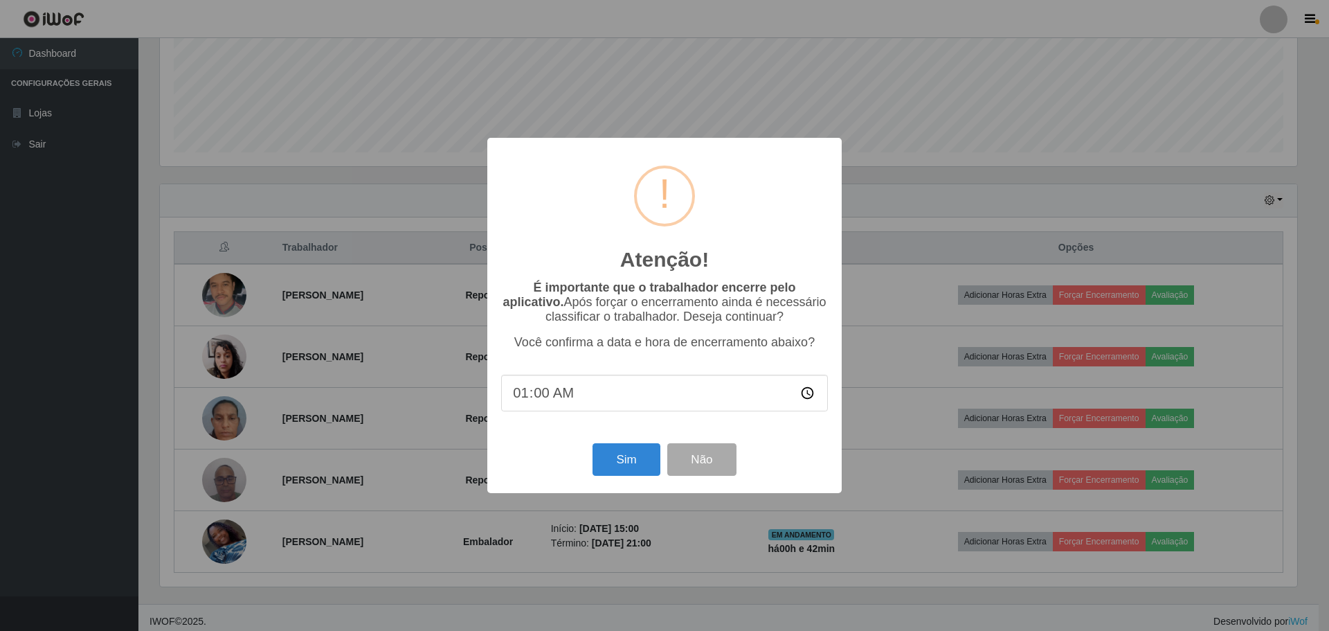
type input "15:00"
click at [614, 467] on button "Sim" at bounding box center [626, 459] width 67 height 33
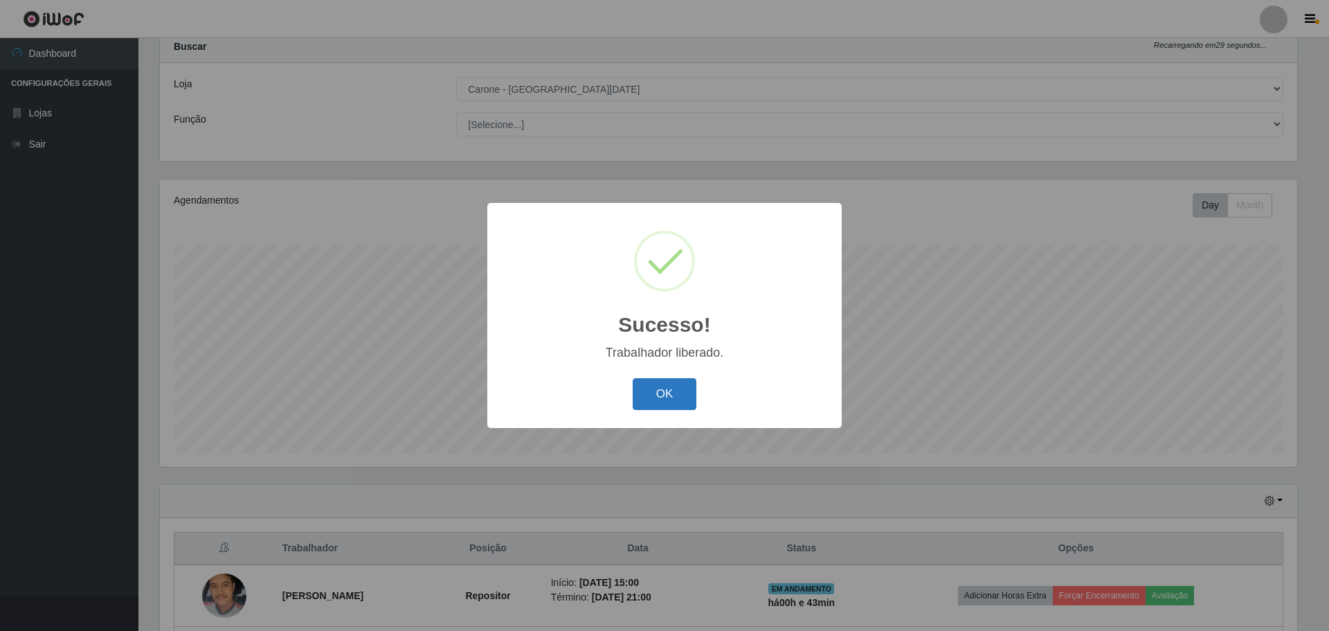
click at [669, 389] on button "OK" at bounding box center [665, 394] width 64 height 33
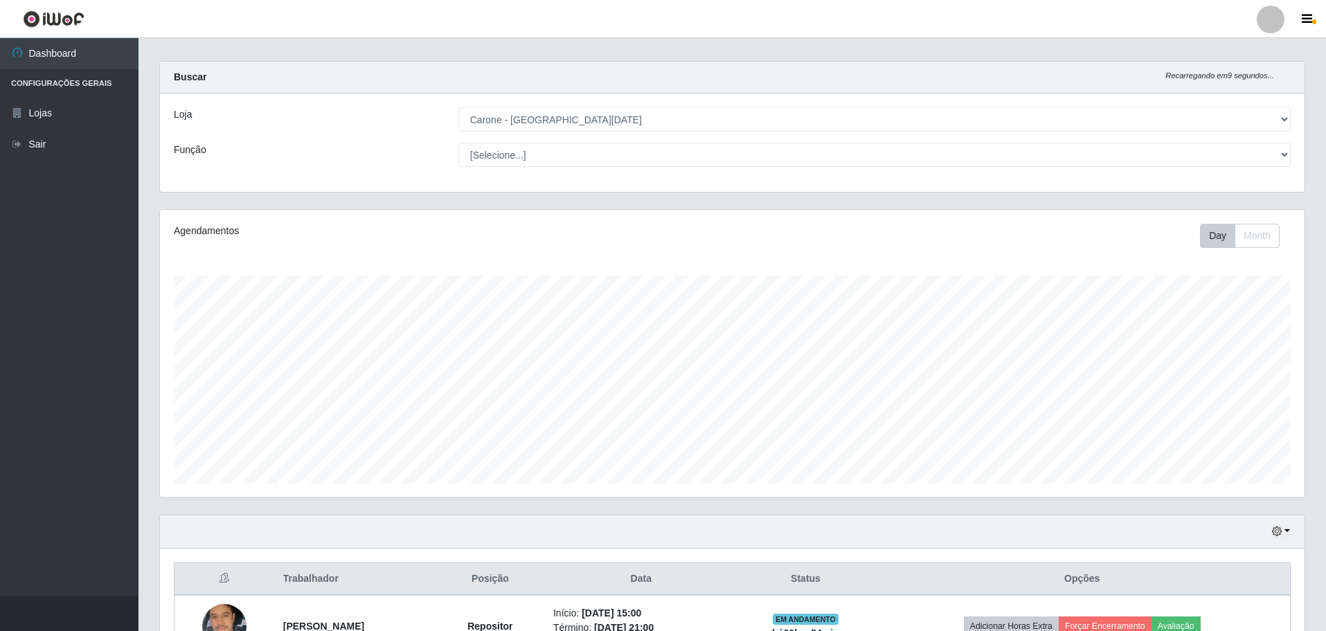
scroll to position [0, 0]
